Goal: Task Accomplishment & Management: Complete application form

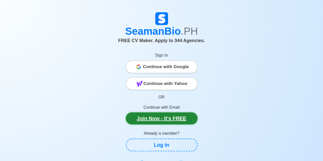
click at [167, 121] on link "Join Now - It's FREE" at bounding box center [161, 118] width 71 height 12
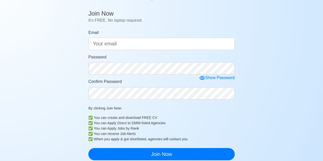
scroll to position [51, 0]
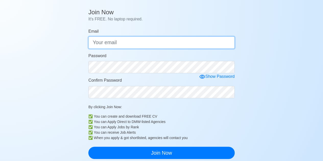
drag, startPoint x: 144, startPoint y: 43, endPoint x: 146, endPoint y: 45, distance: 2.7
click at [144, 43] on input "Email" at bounding box center [161, 42] width 146 height 12
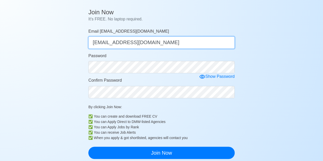
drag, startPoint x: 176, startPoint y: 41, endPoint x: 59, endPoint y: 42, distance: 117.3
click at [59, 42] on div "Join Now It's FREE. No laptop required. Email [EMAIL_ADDRESS][DOMAIN_NAME] [DOM…" at bounding box center [161, 151] width 323 height 289
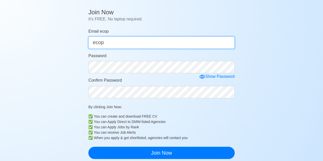
type input "[EMAIL_ADDRESS][DOMAIN_NAME]"
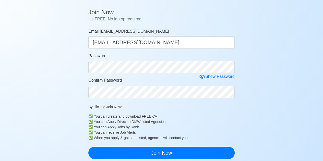
click at [255, 101] on div "Join Now It's FREE. No laptop required. Email [EMAIL_ADDRESS][DOMAIN_NAME] [DOM…" at bounding box center [161, 151] width 323 height 289
click at [205, 78] on div "Show Password" at bounding box center [216, 76] width 35 height 6
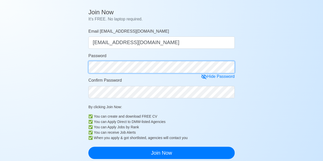
click at [69, 67] on div "Join Now It's FREE. No laptop required. Email [EMAIL_ADDRESS][DOMAIN_NAME] [DOM…" at bounding box center [161, 151] width 323 height 289
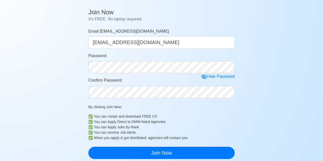
drag, startPoint x: 293, startPoint y: 70, endPoint x: 283, endPoint y: 71, distance: 10.5
click at [293, 70] on div "Join Now It's FREE. No laptop required. Email [EMAIL_ADDRESS][DOMAIN_NAME] [DOM…" at bounding box center [161, 151] width 323 height 289
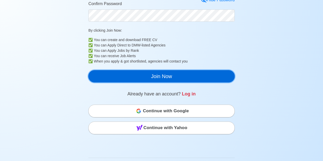
click at [163, 78] on button "Join Now" at bounding box center [161, 76] width 146 height 12
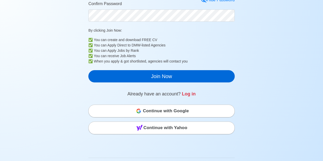
scroll to position [6, 0]
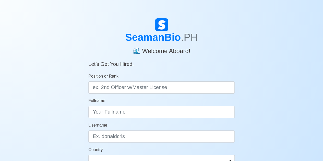
click at [163, 26] on img at bounding box center [161, 24] width 13 height 13
click at [154, 38] on h1 "SeamanBio .PH" at bounding box center [161, 37] width 146 height 12
click at [161, 38] on h1 "SeamanBio .PH" at bounding box center [161, 37] width 146 height 12
click at [157, 52] on h4 "🌊 Welcome Aboard!" at bounding box center [161, 48] width 146 height 11
click at [162, 38] on h1 "SeamanBio .PH" at bounding box center [161, 37] width 146 height 12
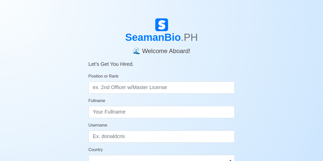
click at [162, 38] on h1 "SeamanBio .PH" at bounding box center [161, 37] width 146 height 12
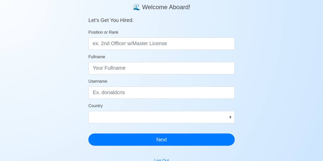
scroll to position [102, 0]
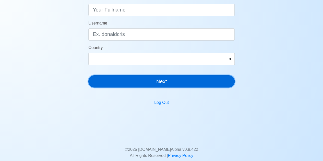
click at [167, 82] on button "Next" at bounding box center [161, 81] width 146 height 12
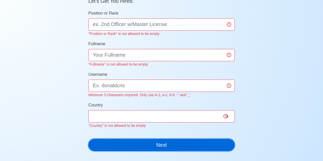
scroll to position [32, 0]
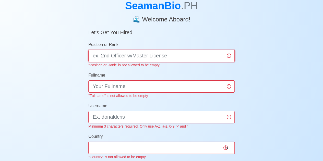
click at [210, 59] on input "Position or Rank" at bounding box center [161, 56] width 146 height 12
drag, startPoint x: 111, startPoint y: 54, endPoint x: 120, endPoint y: 57, distance: 9.0
click at [111, 54] on input "SECONF OFFICER" at bounding box center [161, 56] width 146 height 12
type input "SECOND OFFICER"
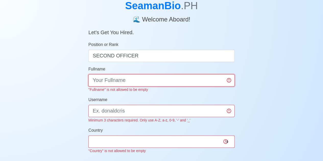
click at [128, 89] on div "Fullname "Fullname" is not allowed to be empty" at bounding box center [161, 79] width 146 height 27
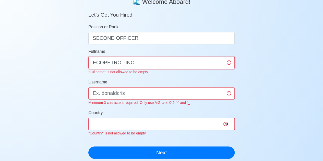
scroll to position [57, 0]
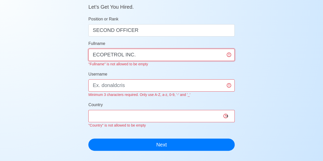
type input "ECOPETROL INC."
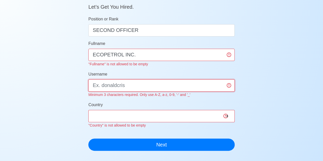
click at [123, 88] on div "Username Minimum 3 characters required. Only use A-Z, a-z, 0-9, '-' and '_'" at bounding box center [161, 84] width 146 height 27
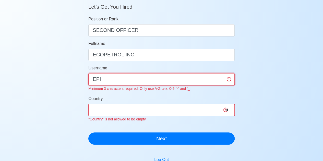
type input "EPI"
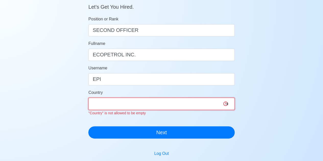
click at [123, 109] on select "Afghanistan Åland Islands Albania Algeria American Samoa Andorra Angola Anguill…" at bounding box center [161, 104] width 146 height 12
select select "PH"
click at [88, 98] on select "Afghanistan Åland Islands Albania Algeria American Samoa Andorra Angola Anguill…" at bounding box center [161, 104] width 146 height 12
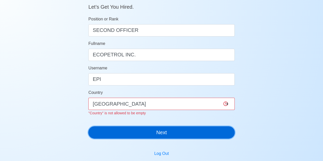
click at [122, 132] on div "SeamanBio .PH 🌊 Welcome Aboard! Let’s Get You Hired. Position or Rank SECOND OF…" at bounding box center [161, 51] width 146 height 181
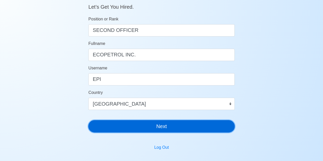
click at [124, 125] on button "Next" at bounding box center [161, 126] width 146 height 12
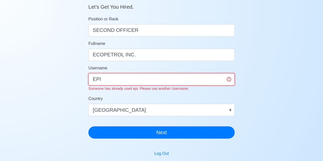
click at [133, 79] on input "EPI" at bounding box center [161, 79] width 146 height 12
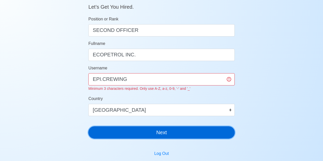
click at [151, 133] on button "Next" at bounding box center [161, 132] width 146 height 12
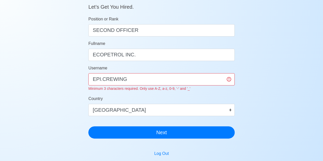
drag, startPoint x: 262, startPoint y: 84, endPoint x: 258, endPoint y: 85, distance: 3.7
click at [262, 84] on div "SeamanBio .PH 🌊 Welcome Aboard! Let’s Get You Hired. Position or Rank SECOND OF…" at bounding box center [161, 98] width 323 height 275
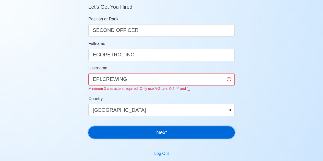
click at [118, 136] on button "Next" at bounding box center [161, 132] width 146 height 12
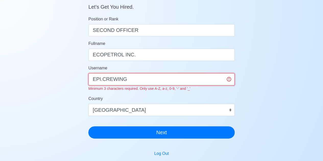
drag, startPoint x: 100, startPoint y: 80, endPoint x: 103, endPoint y: 85, distance: 5.9
click at [100, 80] on input "EPI.CREWING" at bounding box center [161, 79] width 146 height 12
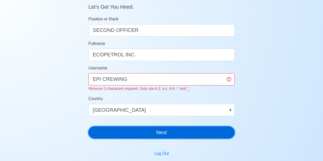
click at [117, 136] on button "Next" at bounding box center [161, 132] width 146 height 12
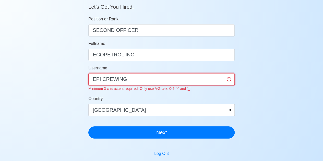
click at [128, 78] on input "EPI CREWING" at bounding box center [161, 79] width 146 height 12
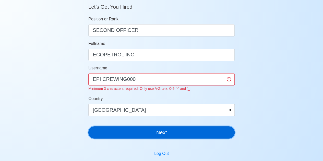
click at [108, 131] on button "Next" at bounding box center [161, 132] width 146 height 12
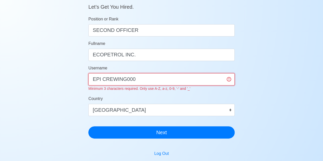
click at [101, 80] on input "EPI CREWING000" at bounding box center [161, 79] width 146 height 12
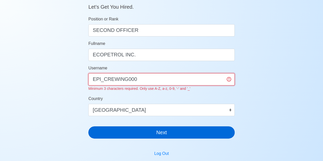
type input "EPI_CREWING000"
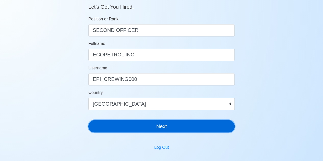
click at [117, 132] on button "Next" at bounding box center [161, 126] width 146 height 12
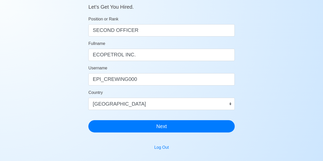
scroll to position [6, 0]
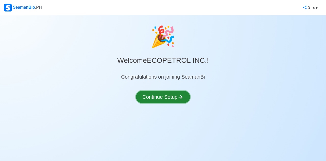
click at [155, 95] on button "Continue Setup" at bounding box center [163, 97] width 54 height 12
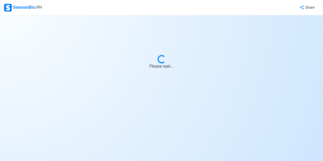
select select "Visible for Hiring"
select select "PH"
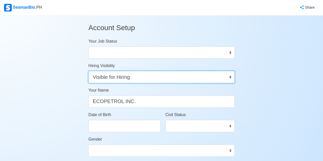
click at [177, 77] on select "Visible for Hiring Not Visible for Hiring" at bounding box center [161, 77] width 146 height 12
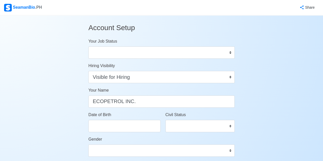
click at [24, 5] on div "SeamanBio .PH" at bounding box center [23, 8] width 38 height 8
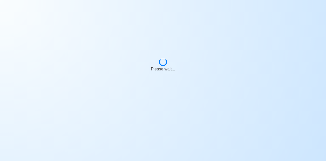
select select "Visible for Hiring"
select select "PH"
select select "Visible for Hiring"
select select "PH"
select select "Visible for Hiring"
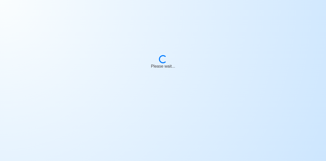
select select "PH"
